Goal: Task Accomplishment & Management: Manage account settings

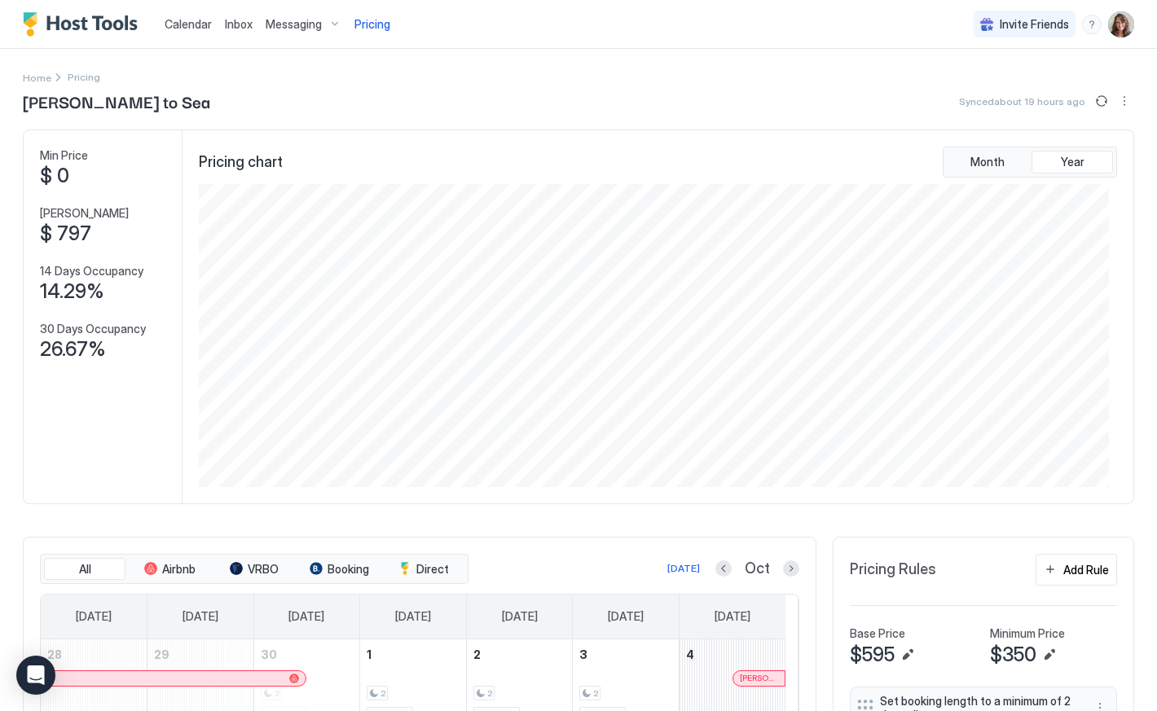
click at [1108, 26] on img "User profile" at bounding box center [1121, 24] width 26 height 26
click at [989, 92] on div "Settings" at bounding box center [1017, 91] width 207 height 29
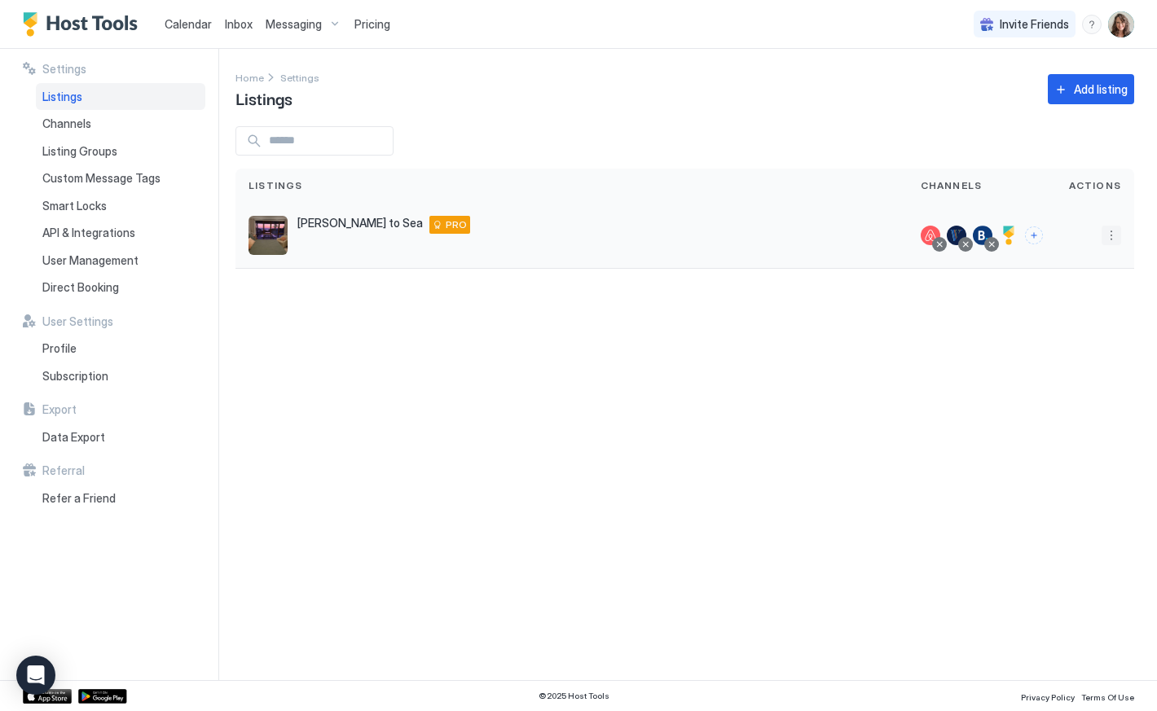
click at [1115, 240] on button "More options" at bounding box center [1112, 236] width 20 height 20
click at [801, 436] on div at bounding box center [578, 355] width 1157 height 711
click at [369, 18] on span "Pricing" at bounding box center [372, 24] width 36 height 15
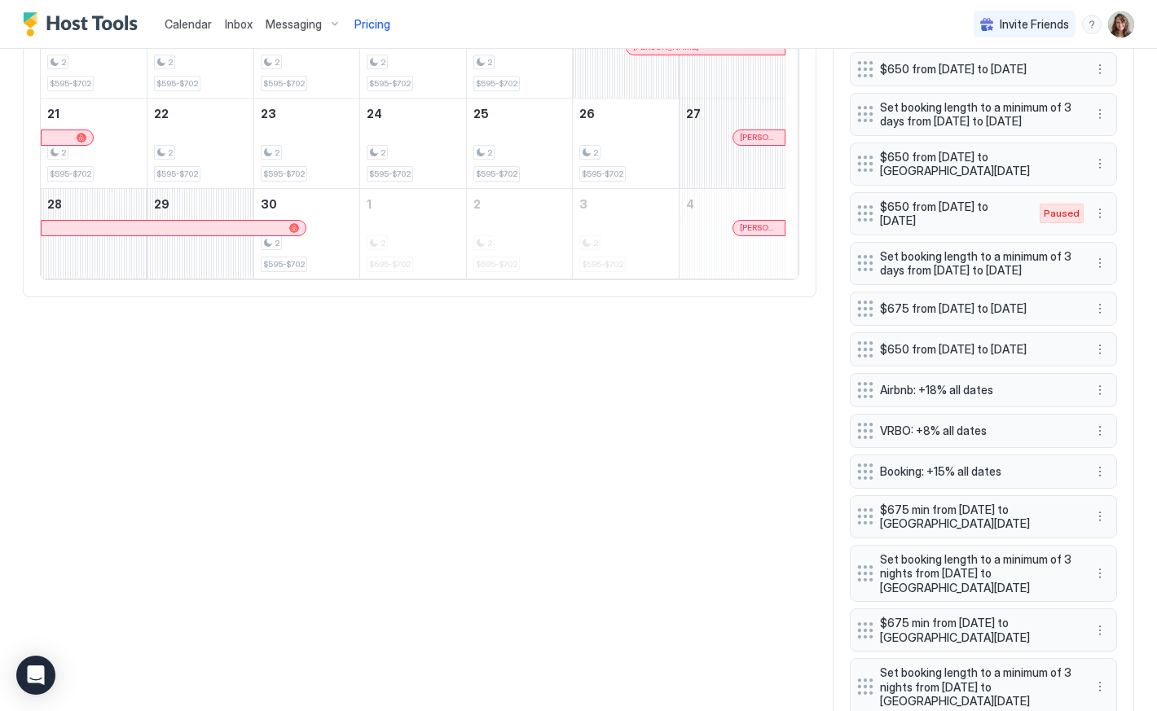
scroll to position [815, 0]
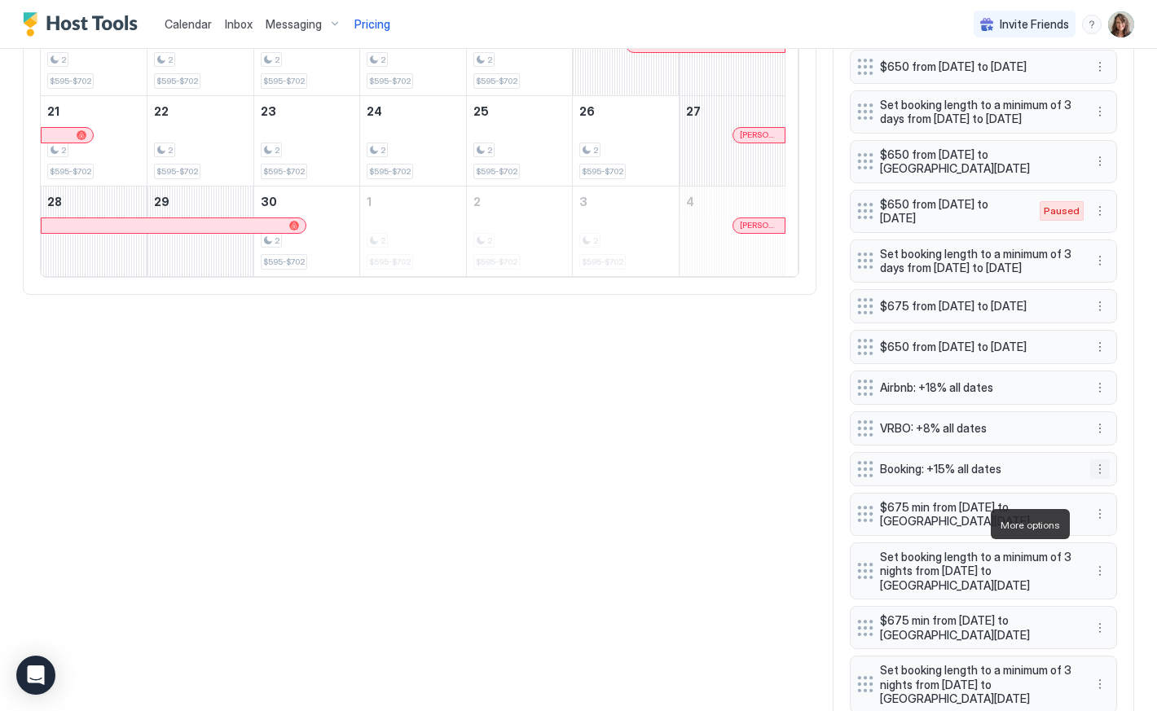
click at [1090, 479] on button "More options" at bounding box center [1100, 470] width 20 height 20
click at [1102, 541] on div "Edit" at bounding box center [1103, 547] width 36 height 12
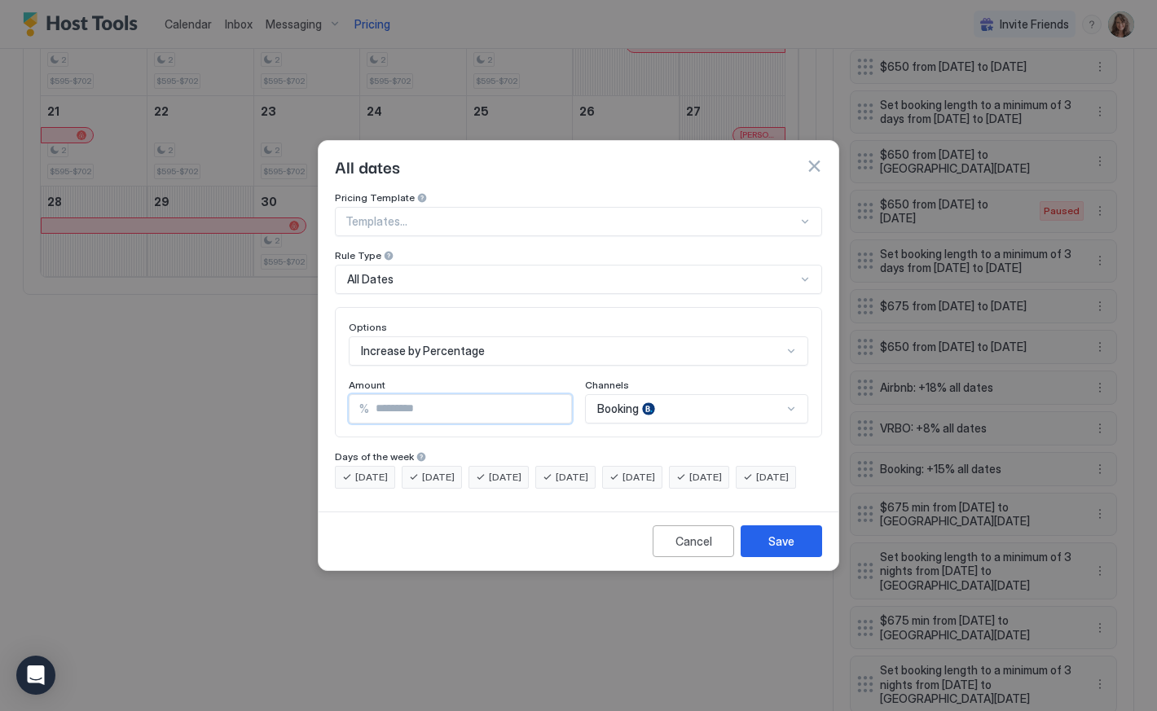
click at [412, 395] on input "**" at bounding box center [470, 409] width 202 height 28
type input "**"
click at [790, 550] on div "Save" at bounding box center [781, 541] width 26 height 17
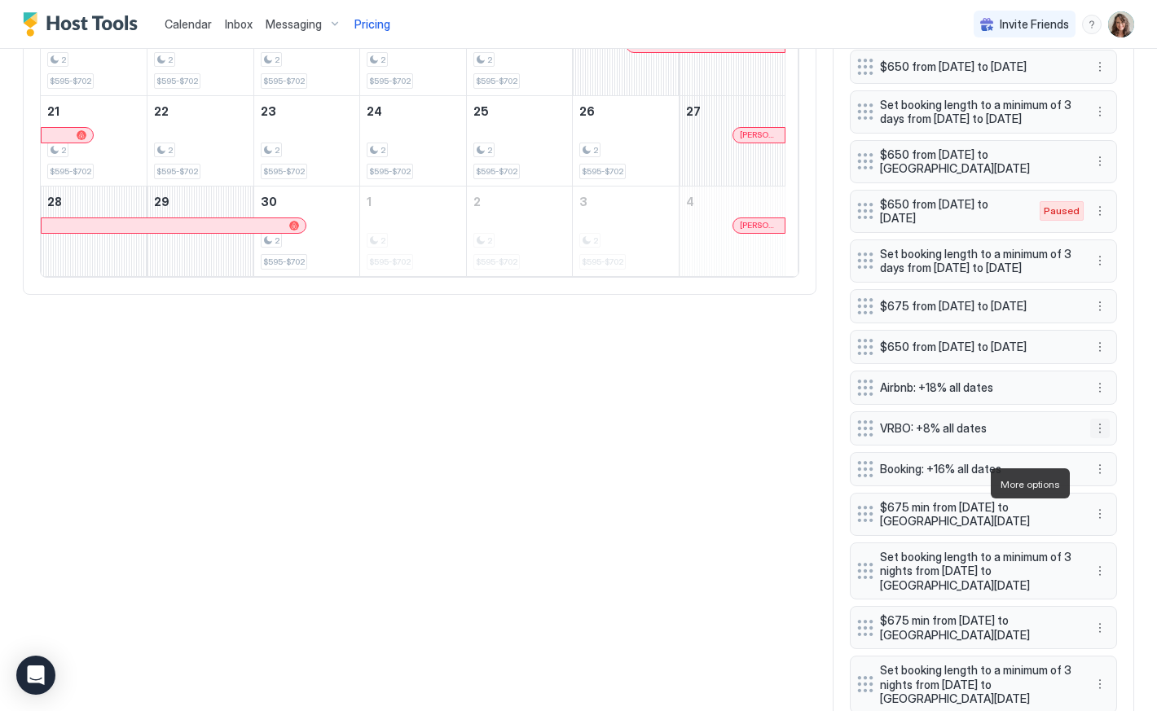
click at [1090, 438] on button "More options" at bounding box center [1100, 429] width 20 height 20
click at [1094, 504] on div "Edit" at bounding box center [1103, 506] width 36 height 12
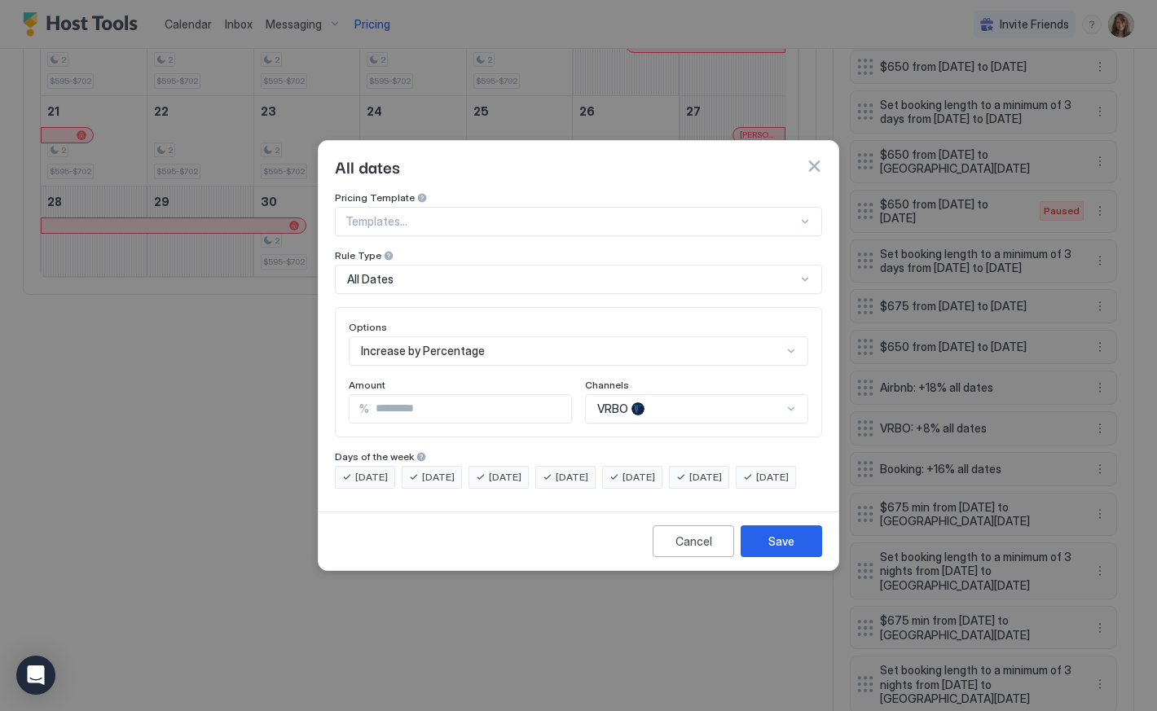
click at [438, 395] on input "*" at bounding box center [470, 409] width 202 height 28
type input "*"
click at [801, 544] on button "Save" at bounding box center [781, 542] width 81 height 32
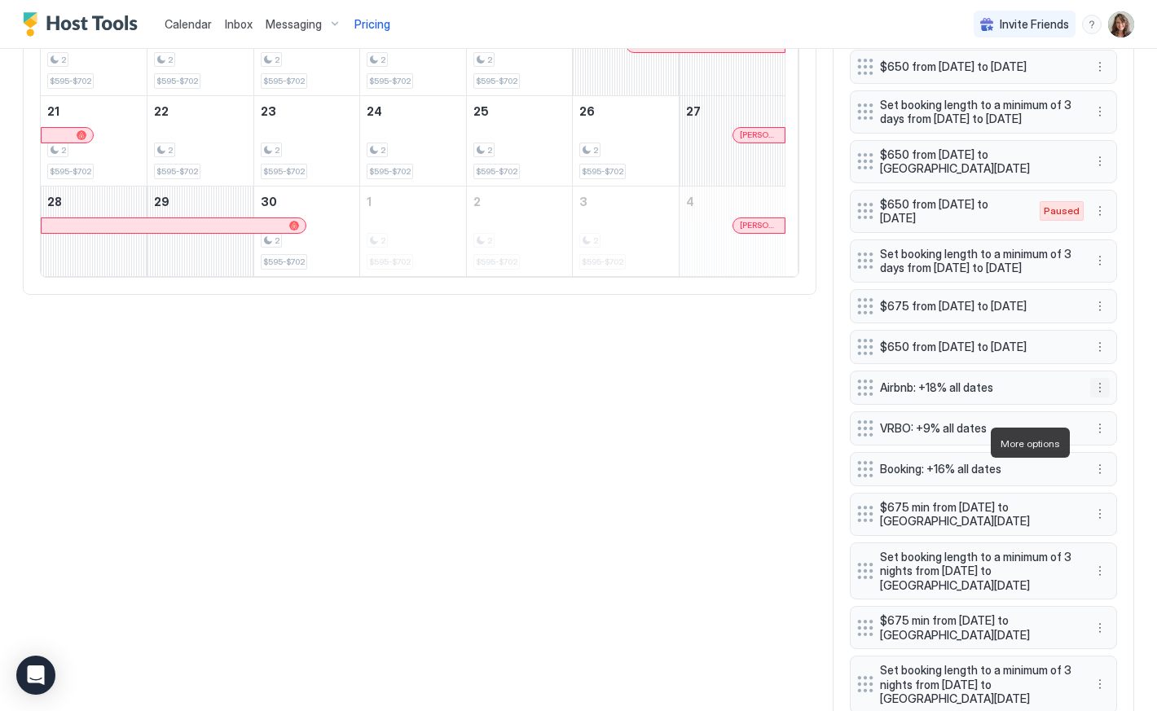
click at [1090, 398] on button "More options" at bounding box center [1100, 388] width 20 height 20
click at [1099, 461] on div "Edit" at bounding box center [1103, 466] width 36 height 12
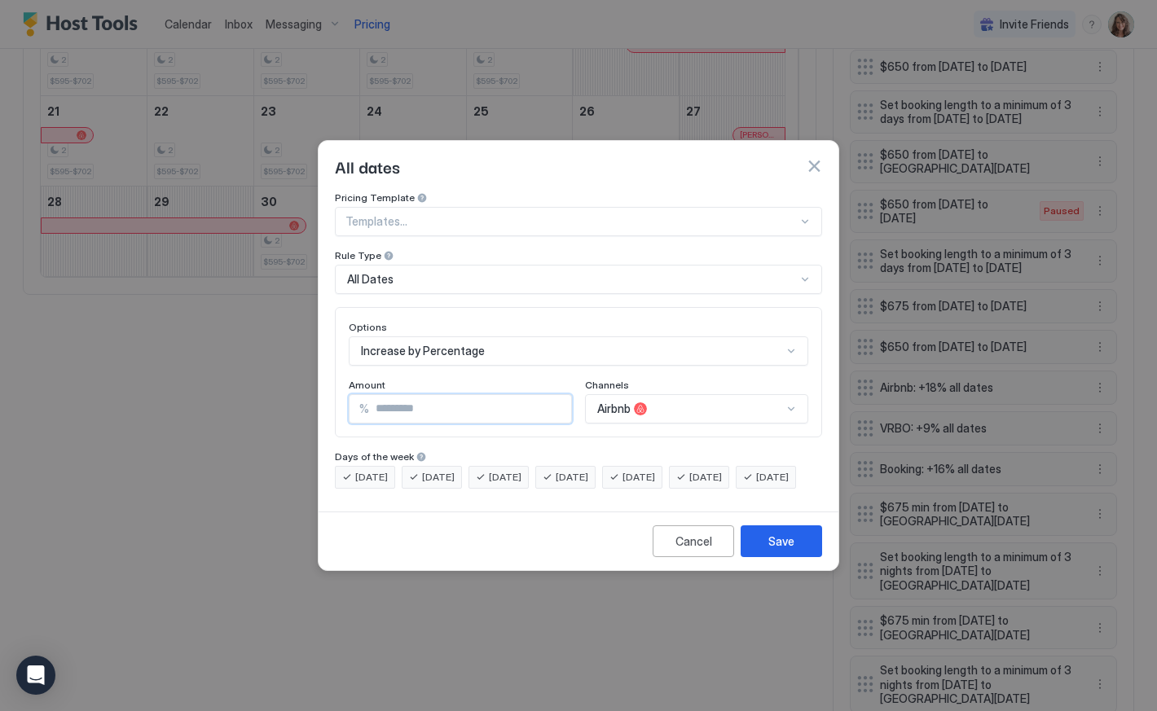
click at [417, 395] on input "**" at bounding box center [470, 409] width 202 height 28
type input "**"
click at [796, 553] on button "Save" at bounding box center [781, 542] width 81 height 32
